Goal: Feedback & Contribution: Leave review/rating

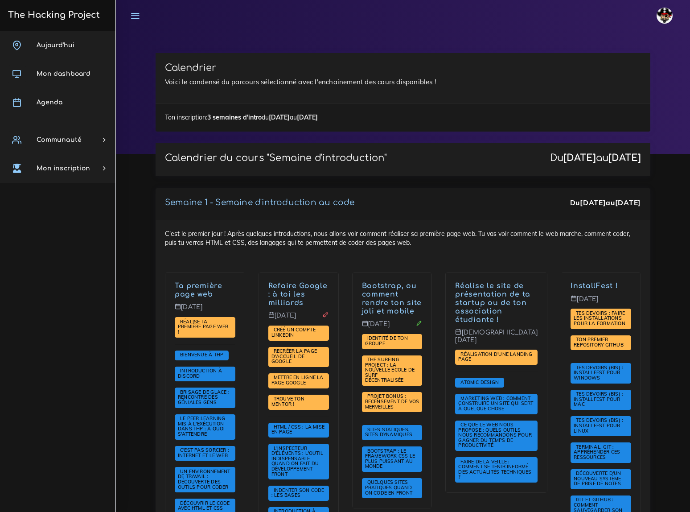
scroll to position [567, 0]
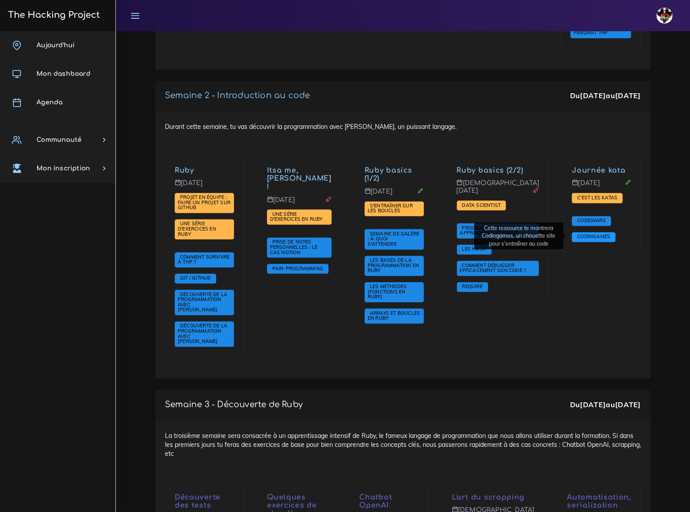
click at [588, 235] on span "Codingames" at bounding box center [593, 236] width 37 height 6
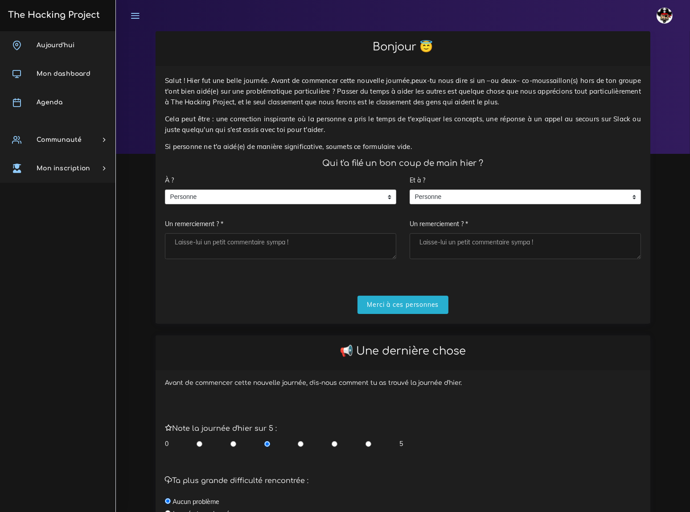
click at [243, 233] on textarea "Un remerciement ? *" at bounding box center [280, 246] width 231 height 26
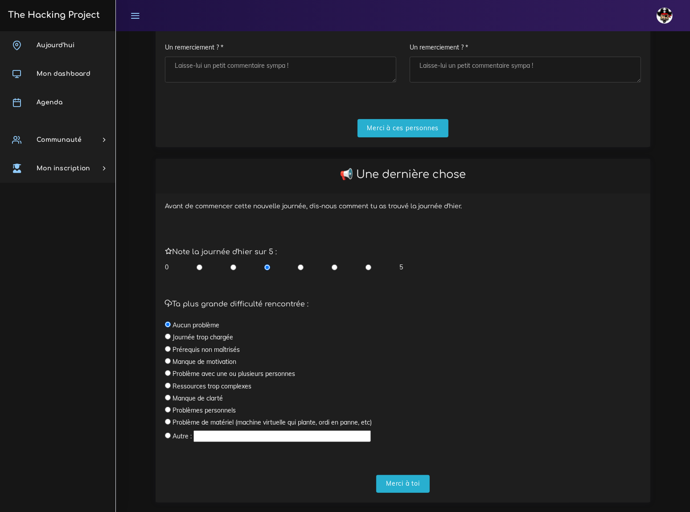
scroll to position [182, 0]
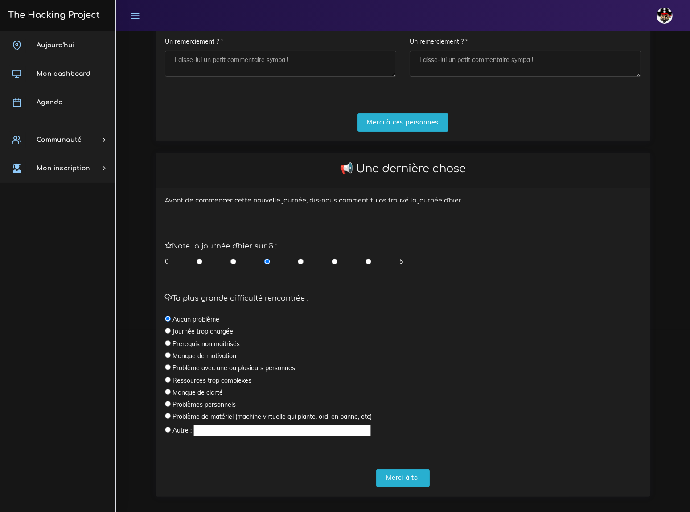
click at [334, 257] on input "radio" at bounding box center [335, 261] width 6 height 9
radio input "true"
click at [413, 469] on input "Merci à toi" at bounding box center [403, 478] width 54 height 18
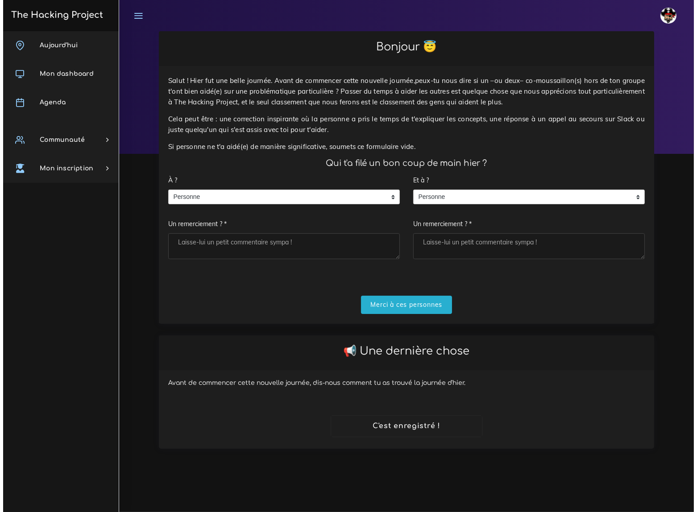
scroll to position [0, 0]
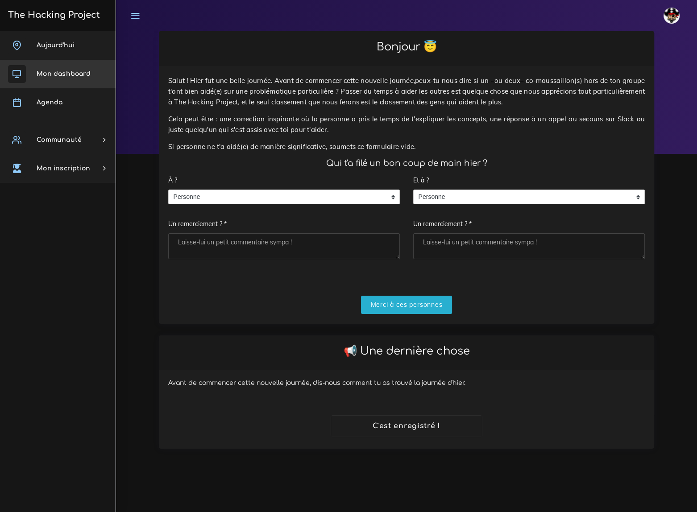
click at [57, 72] on span "Mon dashboard" at bounding box center [64, 73] width 54 height 7
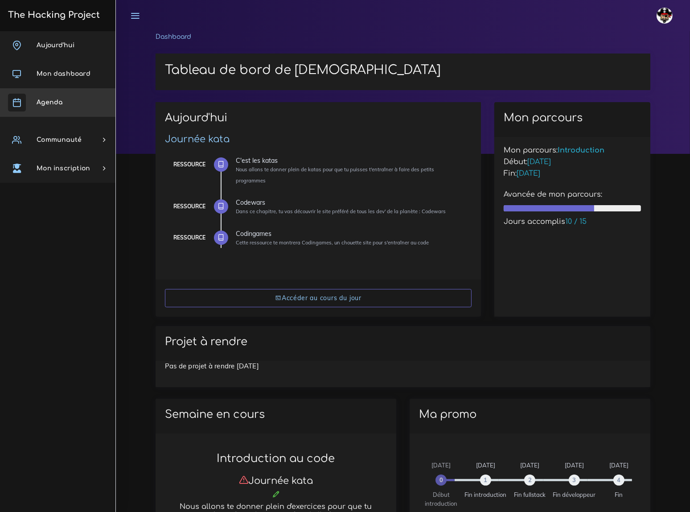
click at [53, 102] on span "Agenda" at bounding box center [50, 102] width 26 height 7
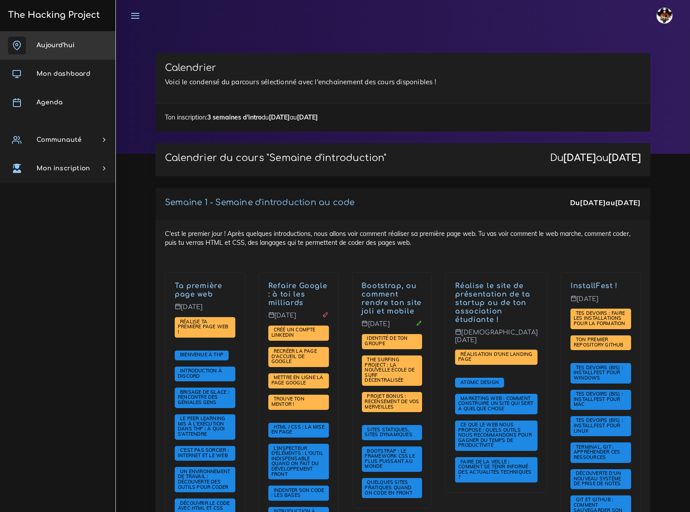
click at [51, 49] on link "Aujourd'hui" at bounding box center [58, 45] width 116 height 29
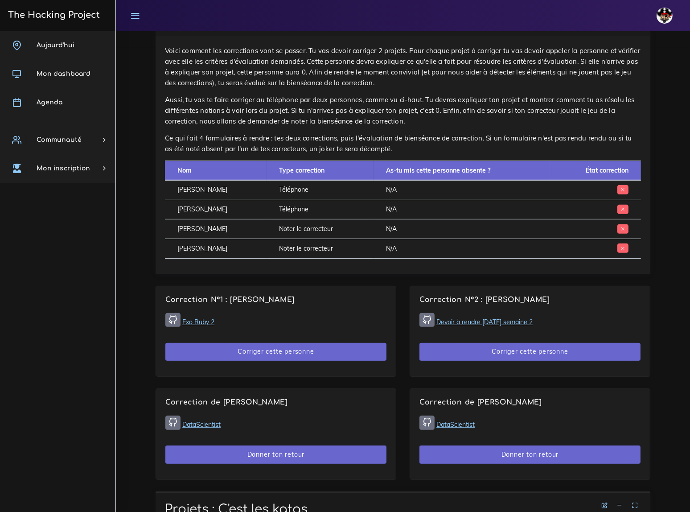
scroll to position [486, 0]
